Goal: Task Accomplishment & Management: Complete application form

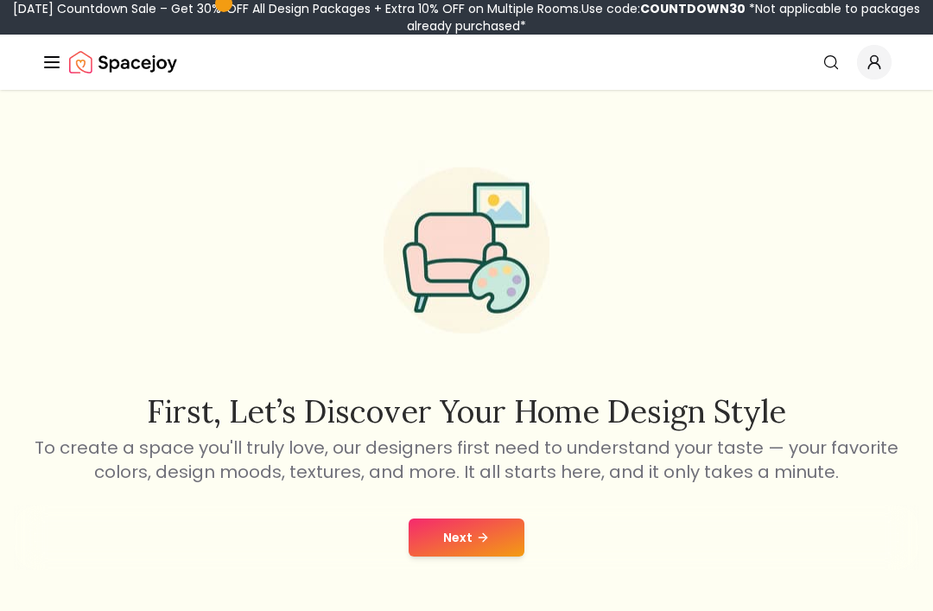
click at [458, 543] on button "Next" at bounding box center [467, 538] width 116 height 38
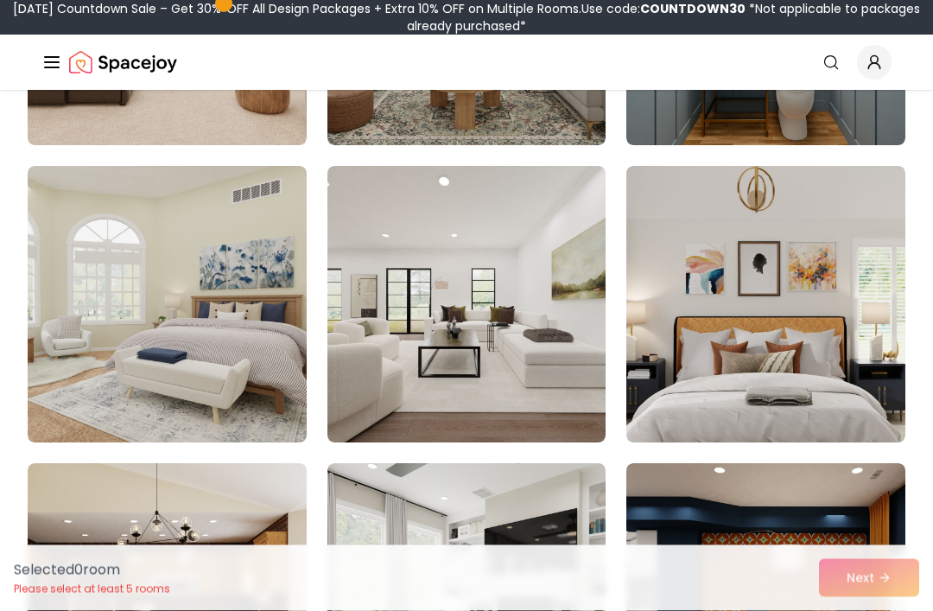
scroll to position [1879, 0]
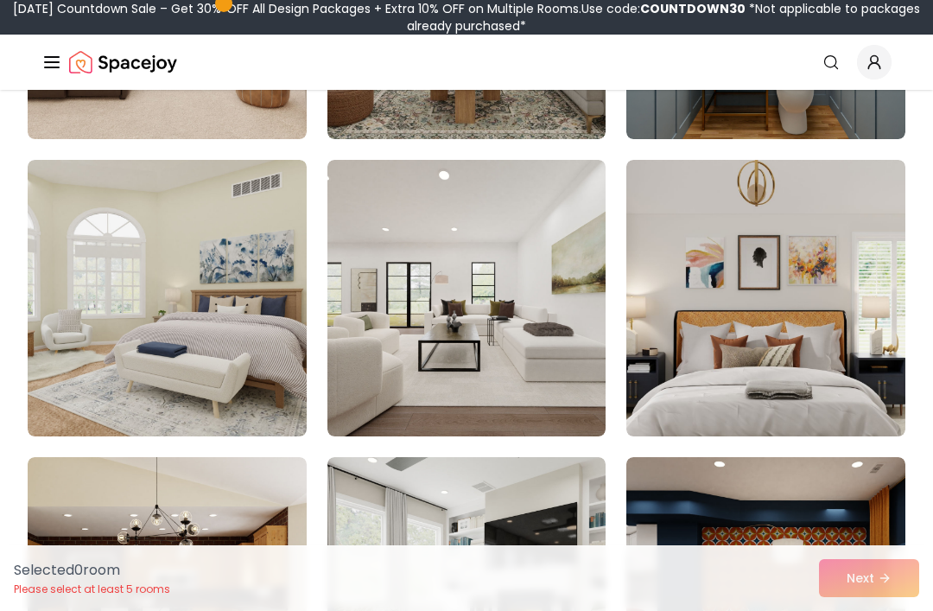
click at [812, 316] on img at bounding box center [766, 298] width 279 height 277
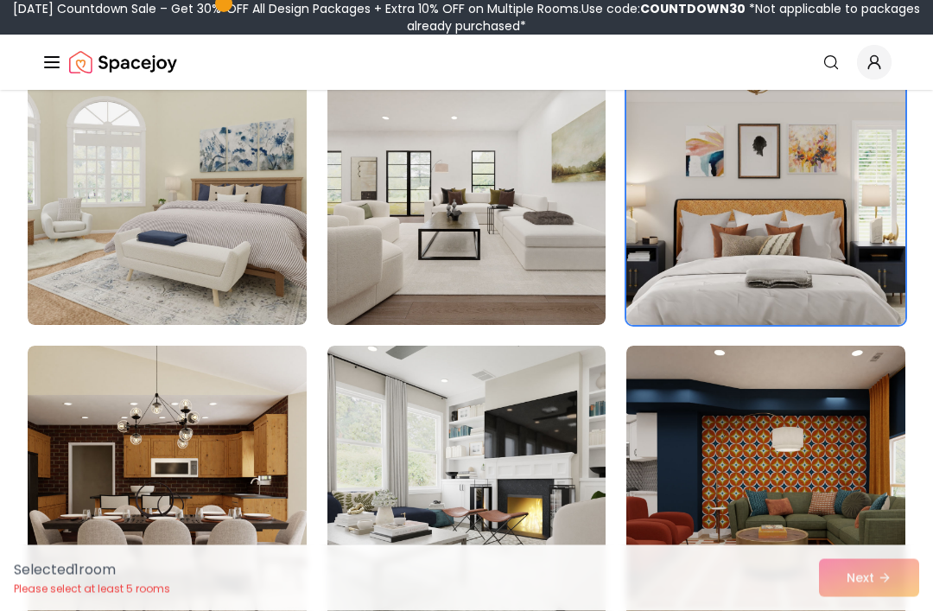
scroll to position [1999, 0]
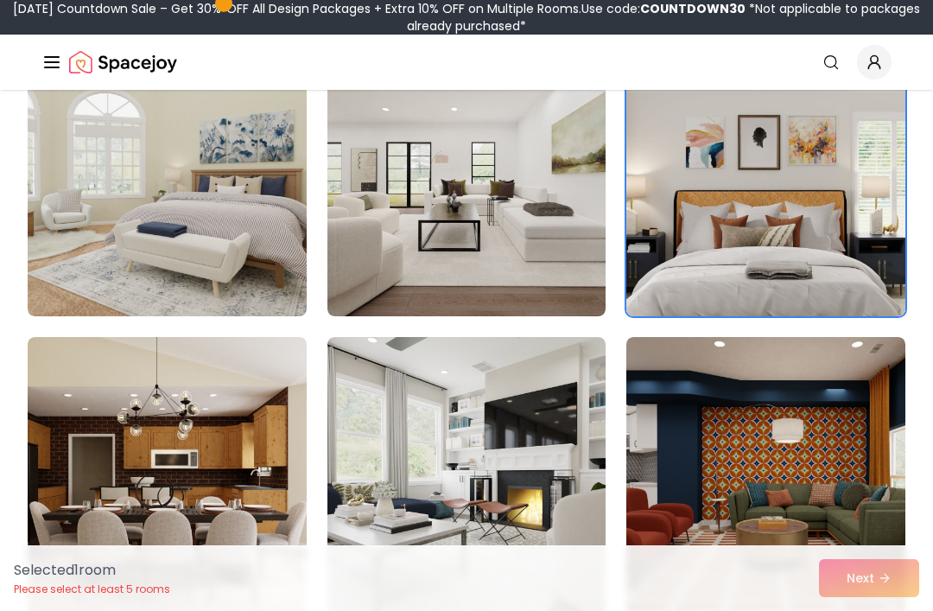
click at [63, 231] on img at bounding box center [167, 178] width 279 height 277
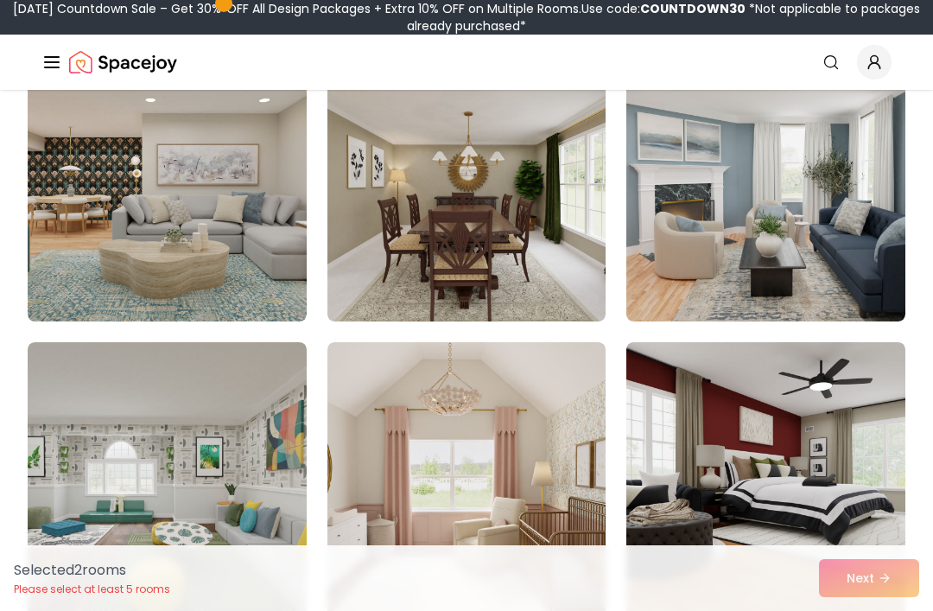
scroll to position [2602, 0]
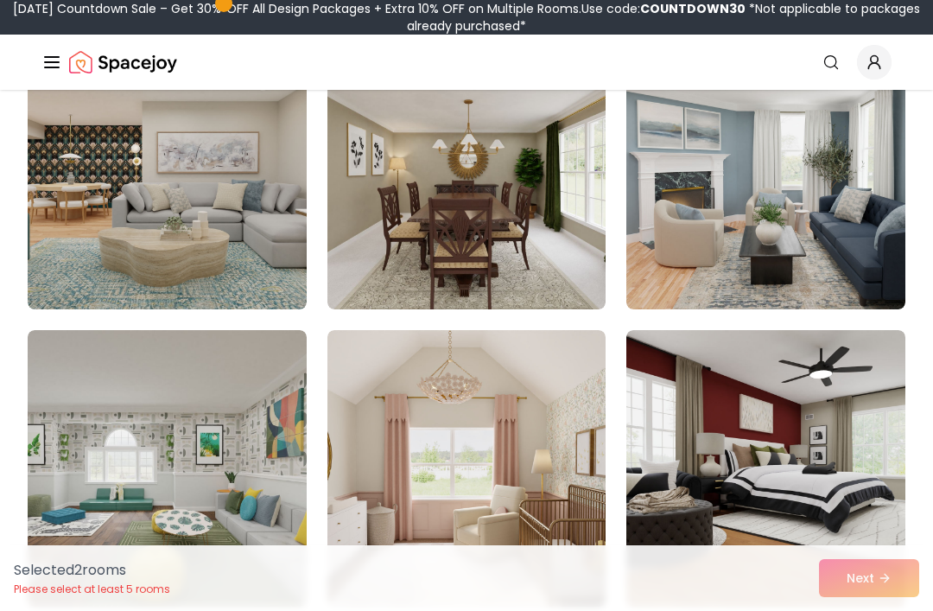
click at [897, 610] on div "Selected 2 room s Please select at least 5 rooms Next" at bounding box center [466, 578] width 933 height 66
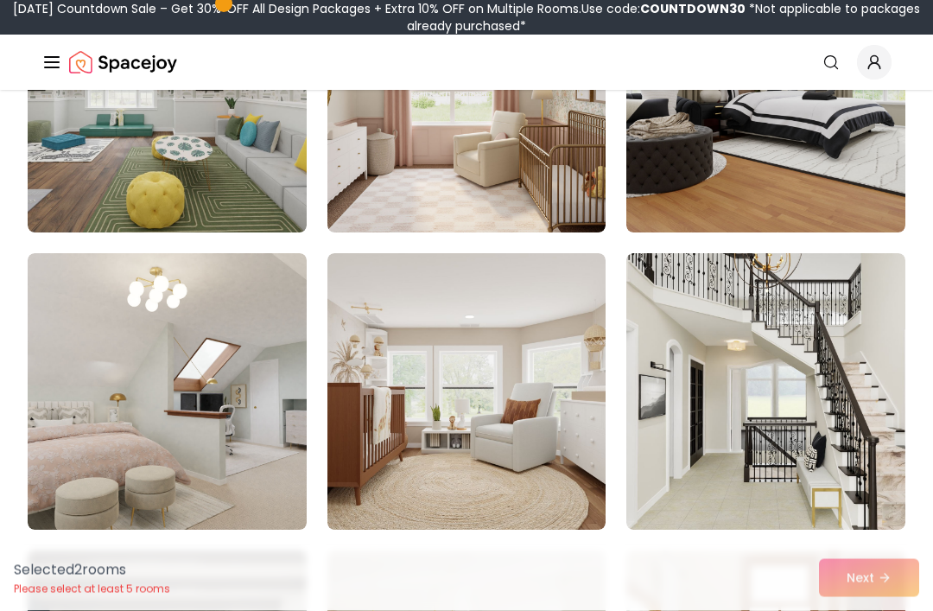
scroll to position [2977, 0]
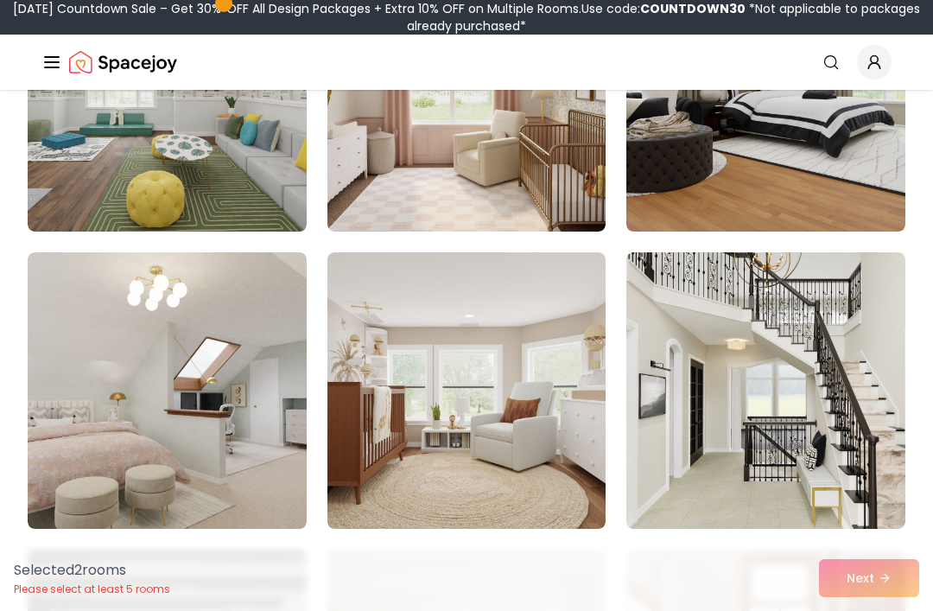
click at [98, 327] on img at bounding box center [167, 390] width 279 height 277
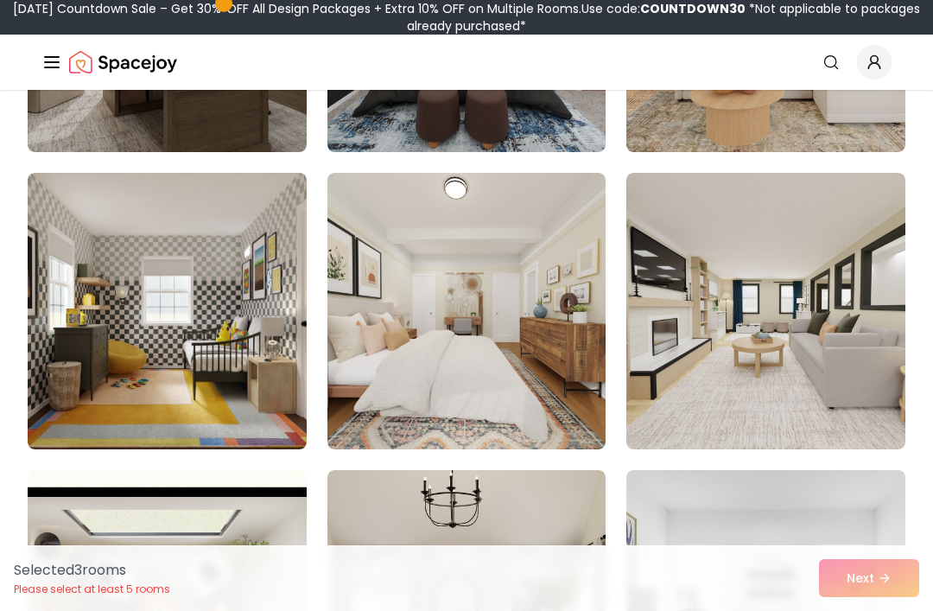
click at [589, 353] on img at bounding box center [467, 311] width 279 height 277
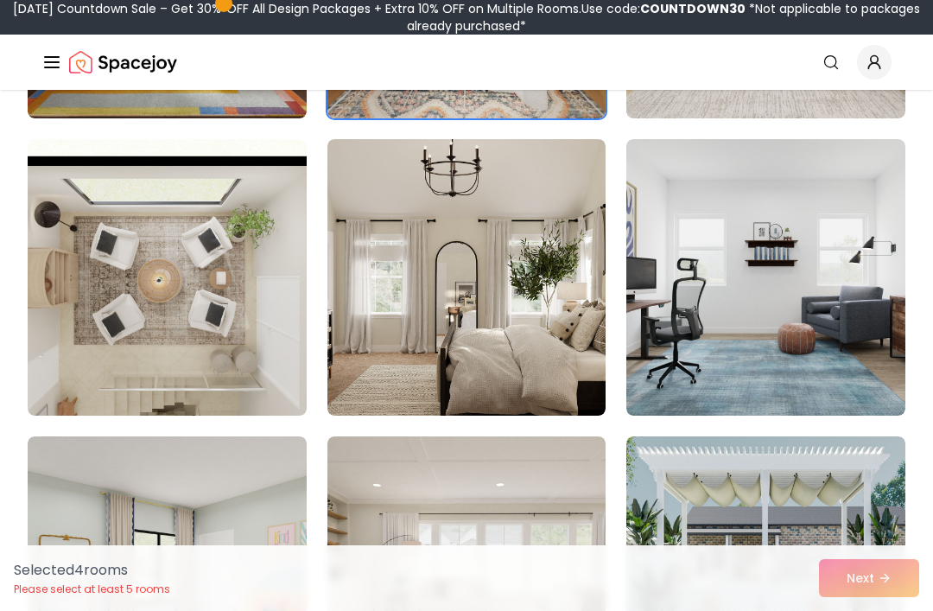
click at [573, 310] on img at bounding box center [467, 277] width 279 height 277
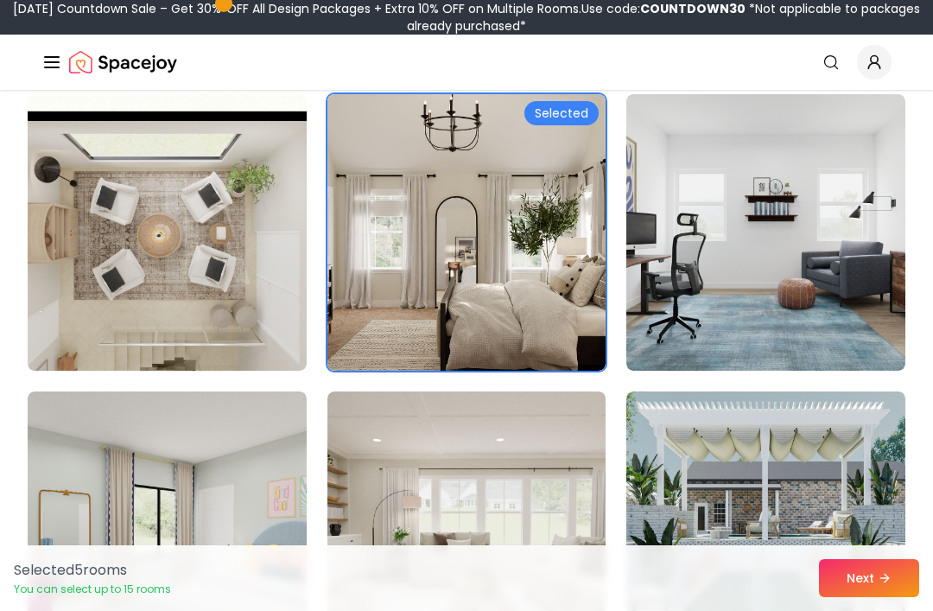
scroll to position [4519, 0]
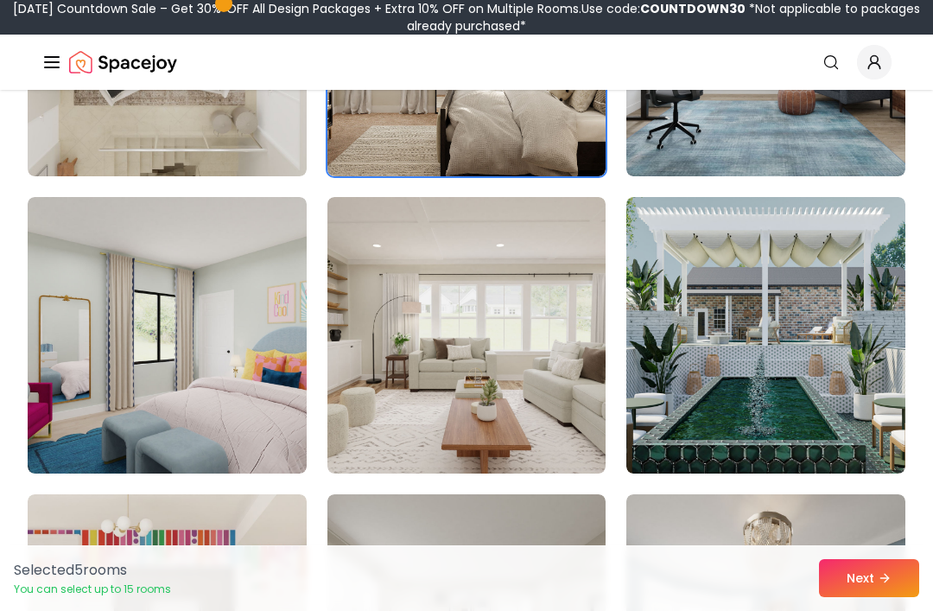
click at [91, 294] on img at bounding box center [167, 335] width 279 height 277
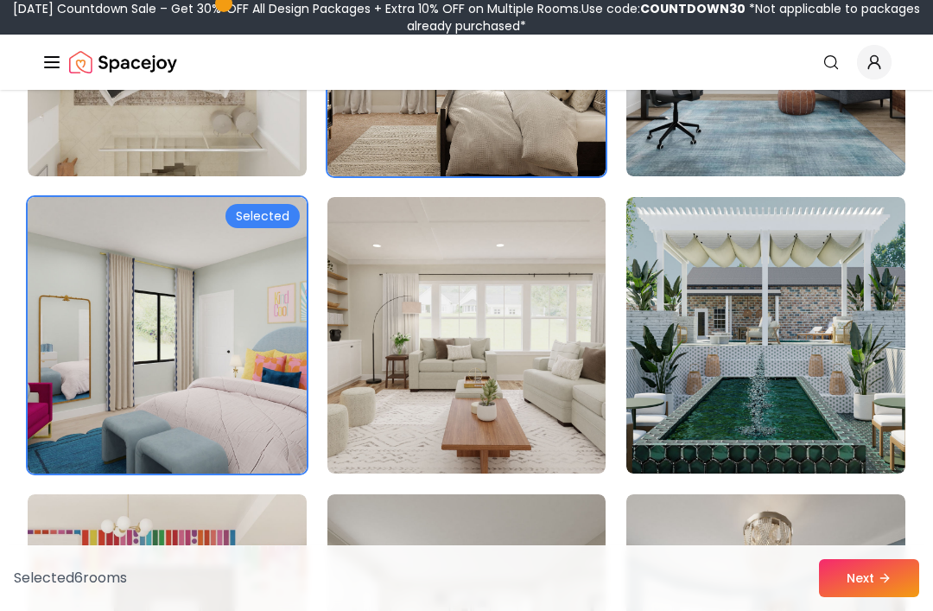
click at [882, 585] on icon at bounding box center [885, 578] width 14 height 14
